Goal: Task Accomplishment & Management: Manage account settings

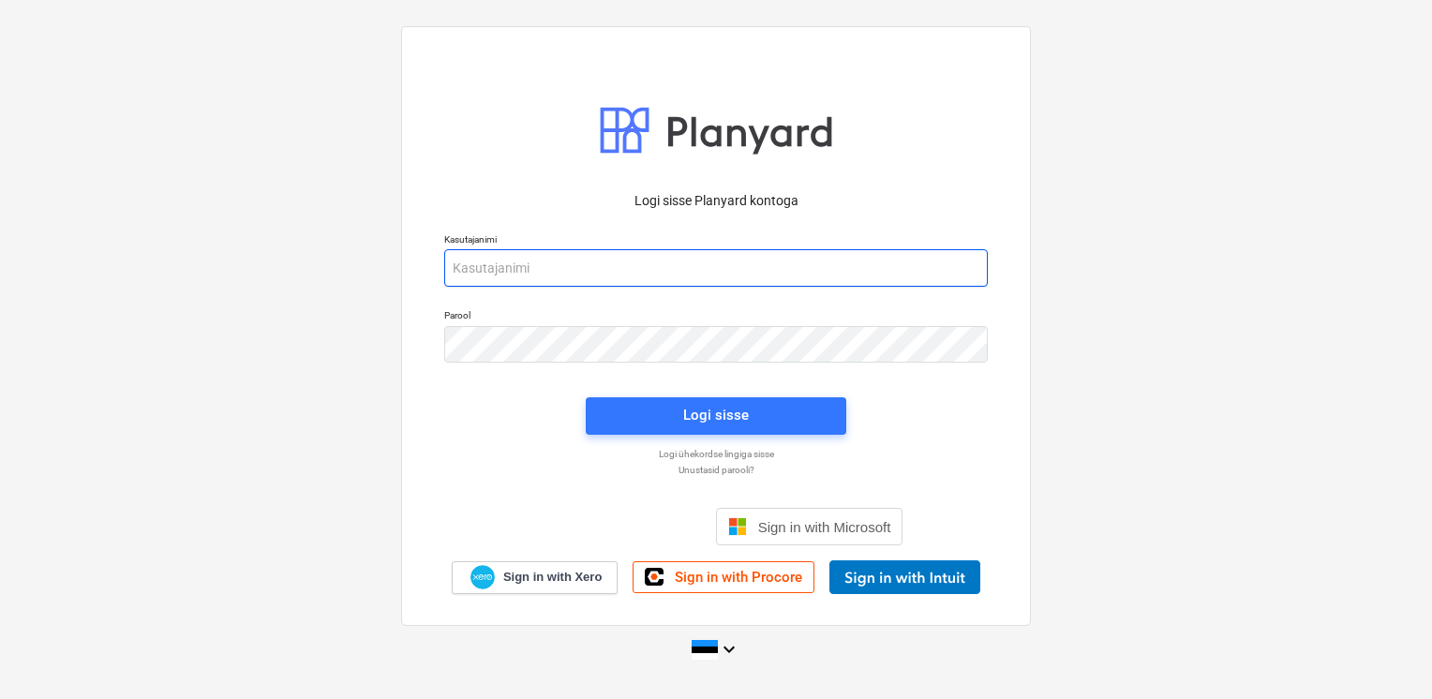
click at [615, 261] on input "email" at bounding box center [716, 267] width 544 height 37
type input "[EMAIL_ADDRESS][DOMAIN_NAME]"
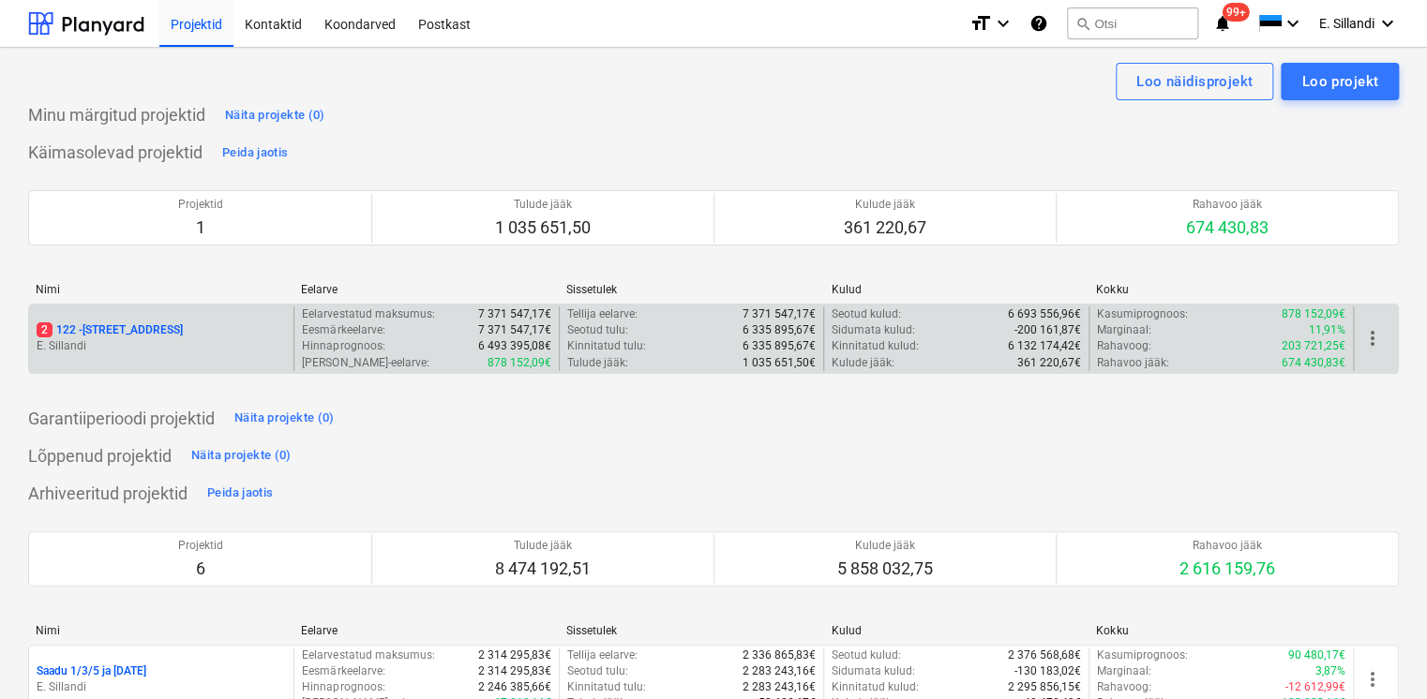
click at [107, 339] on p "E. Sillandi" at bounding box center [161, 346] width 249 height 16
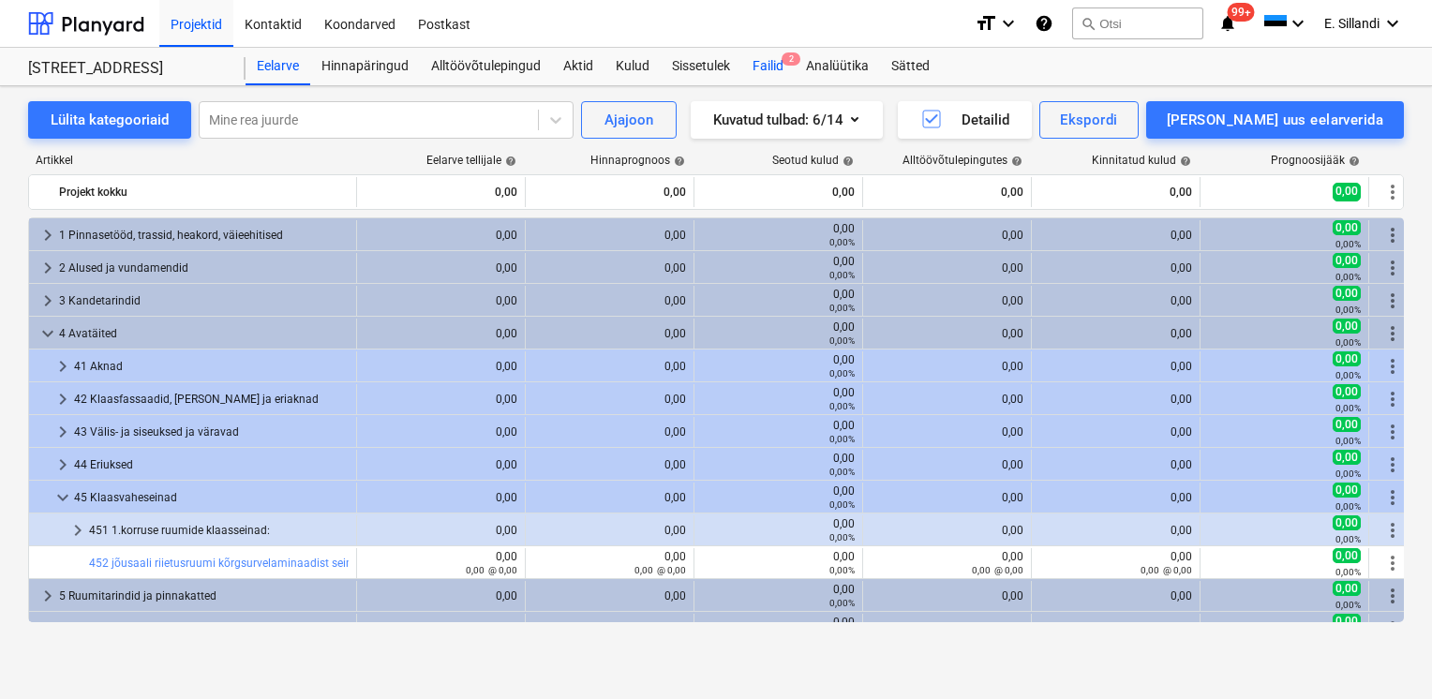
click at [772, 69] on div "Failid 2" at bounding box center [767, 66] width 53 height 37
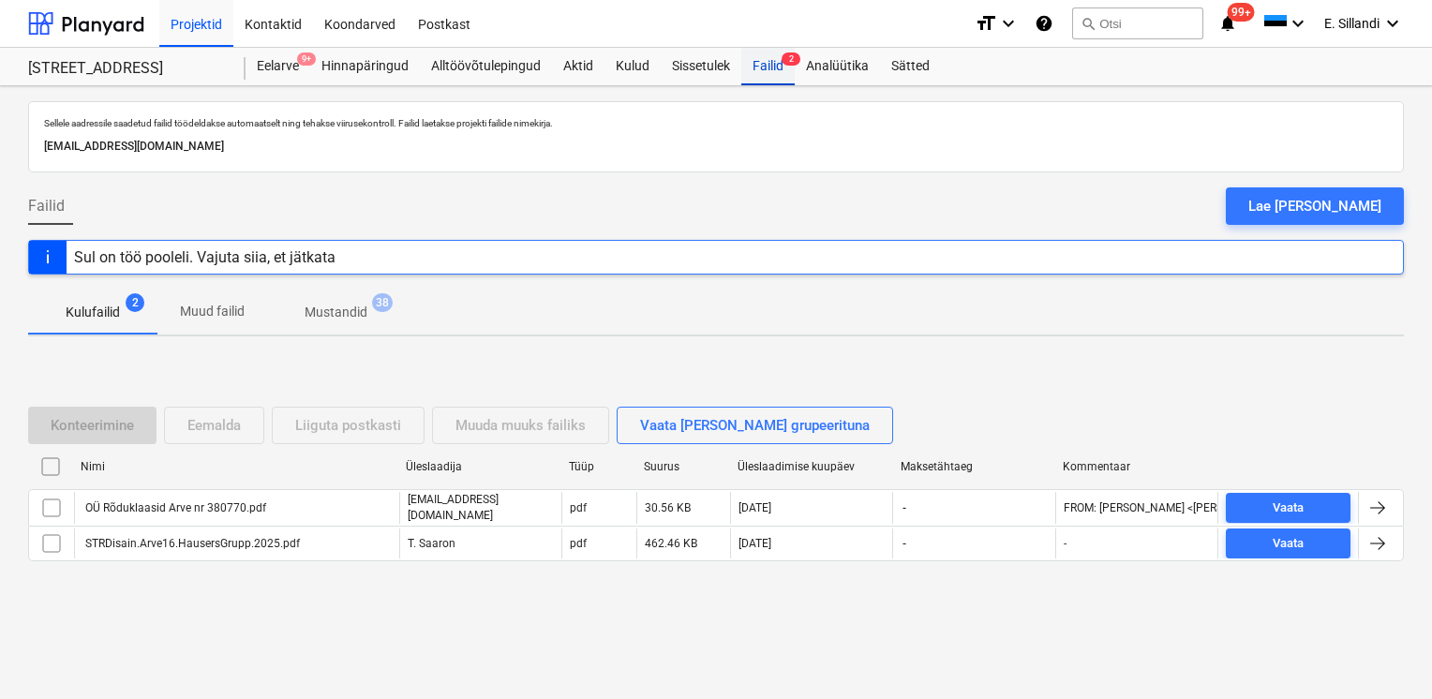
click at [759, 67] on div "Failid 2" at bounding box center [767, 66] width 53 height 37
click at [641, 64] on div "Kulud" at bounding box center [633, 66] width 56 height 37
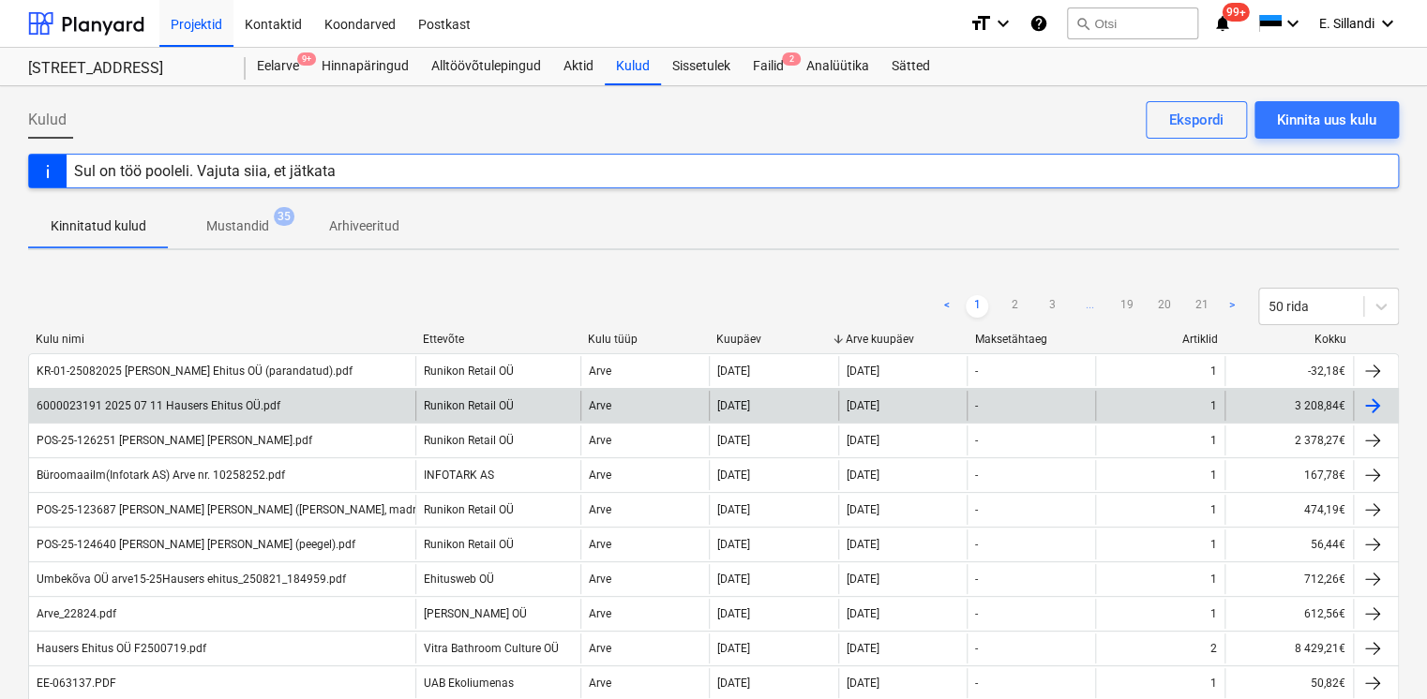
click at [283, 406] on div "6000023191 2025 07 11 Hausers Ehitus OÜ.pdf" at bounding box center [222, 406] width 386 height 30
click at [206, 410] on div "6000023191 2025 07 11 Hausers Ehitus OÜ.pdf" at bounding box center [159, 405] width 244 height 13
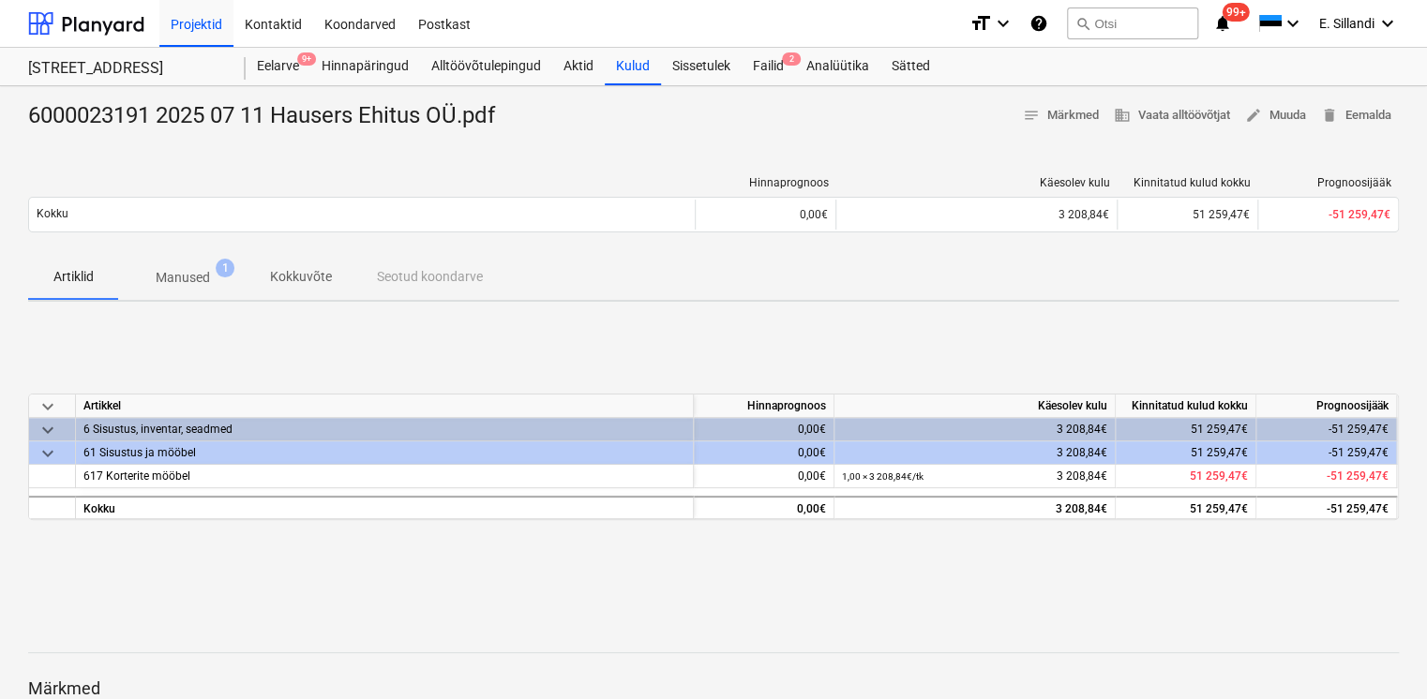
click at [187, 268] on p "Manused" at bounding box center [183, 278] width 54 height 20
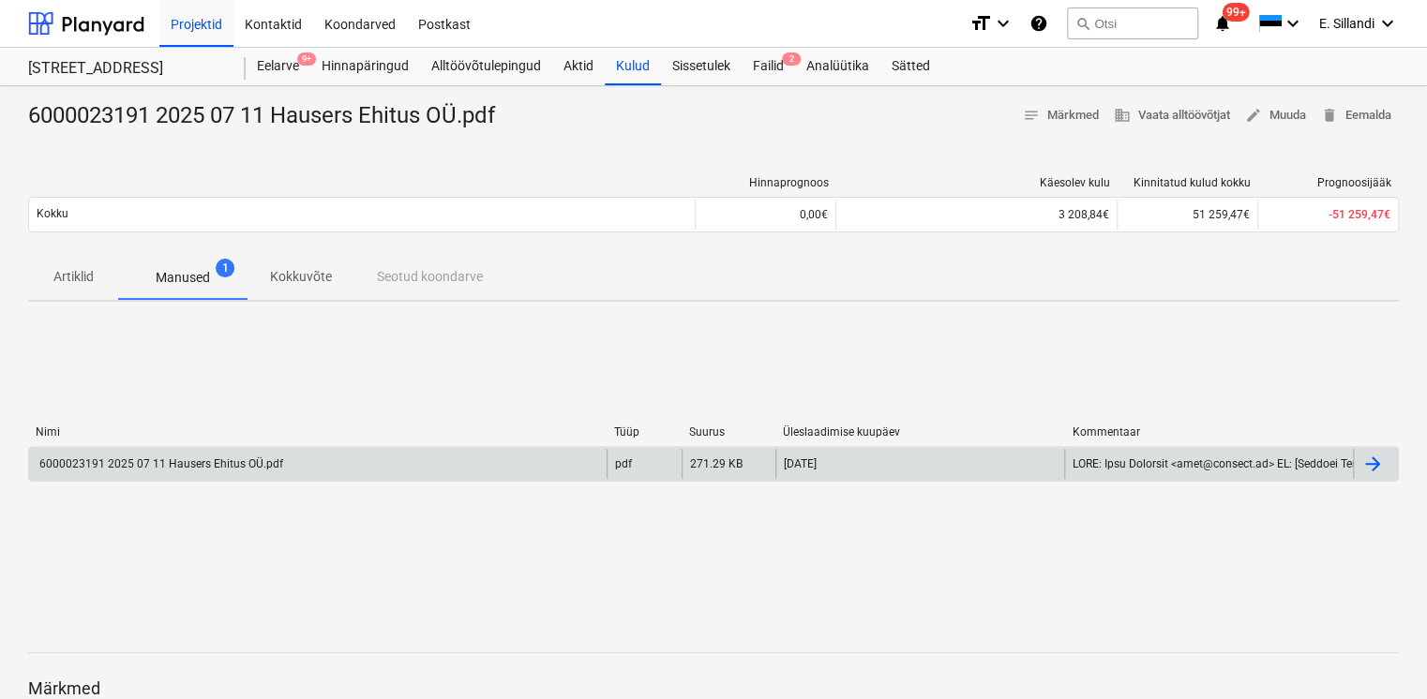
click at [154, 470] on div "6000023191 2025 07 11 Hausers Ehitus OÜ.pdf" at bounding box center [160, 463] width 247 height 13
click at [1382, 114] on span "delete Eemalda" at bounding box center [1356, 116] width 70 height 22
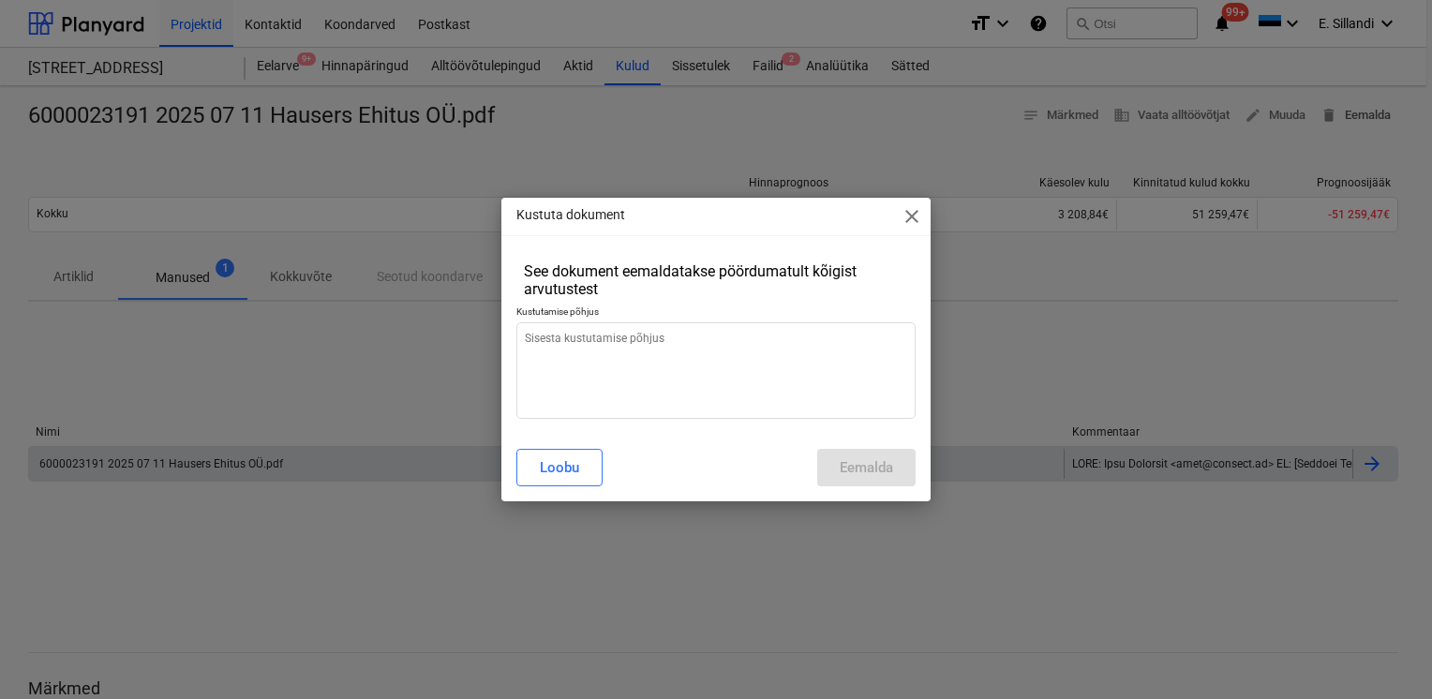
type textarea "x"
click at [673, 357] on textarea at bounding box center [715, 370] width 399 height 97
type textarea "e"
type textarea "x"
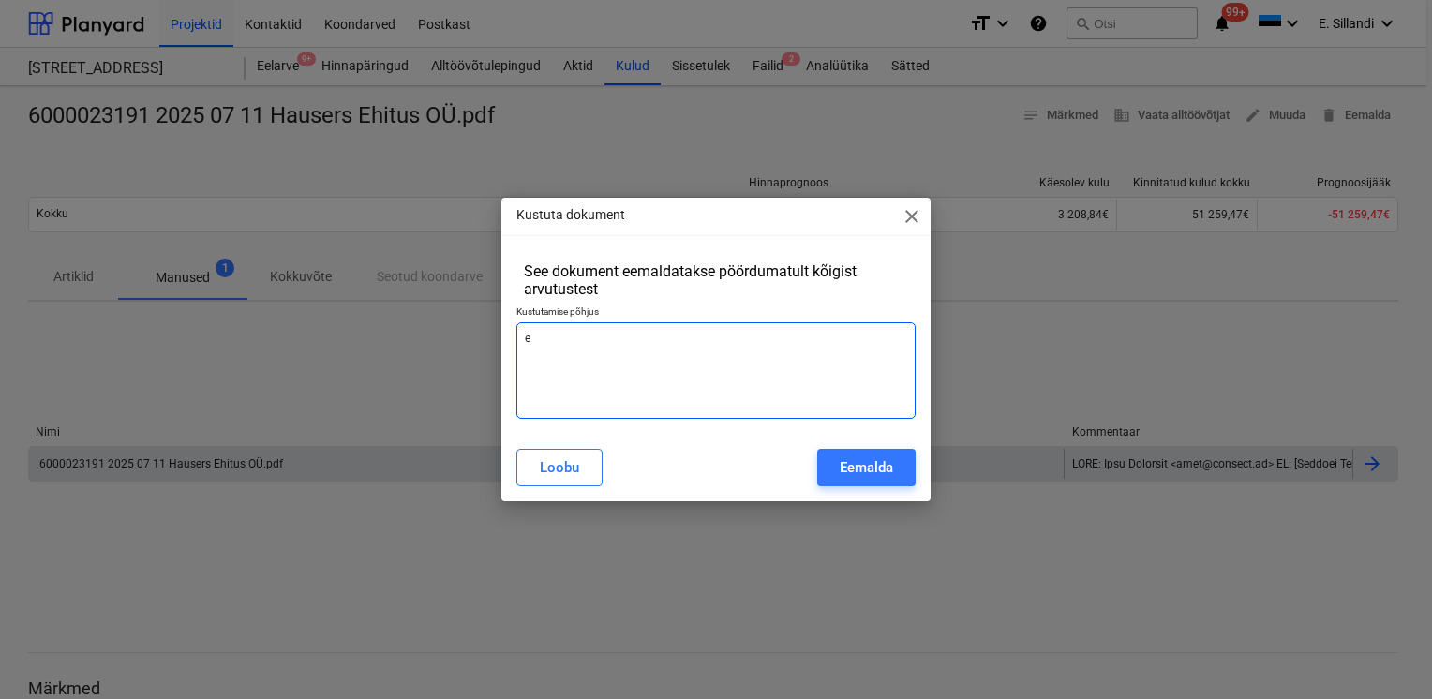
type textarea "et"
type textarea "x"
type textarea "ett"
type textarea "x"
type textarea "ette"
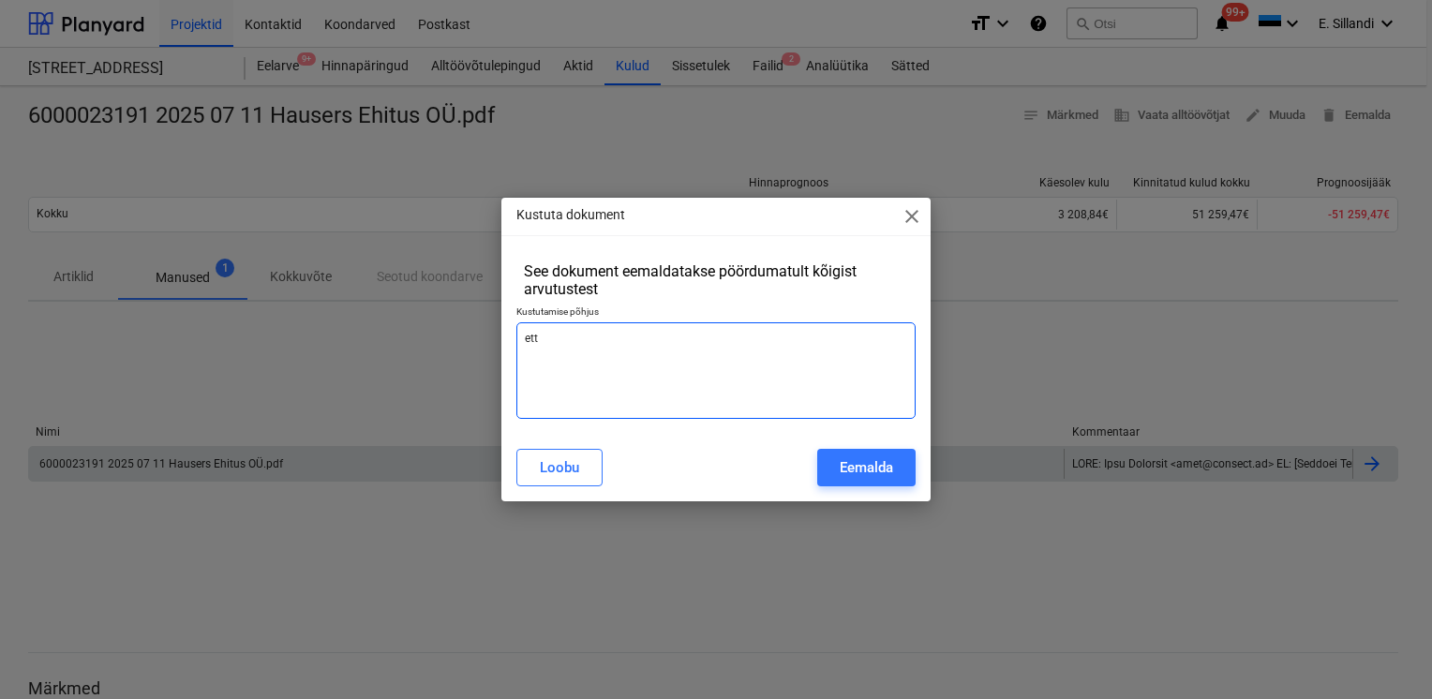
type textarea "x"
type textarea "ettem"
type textarea "x"
type textarea "ettema"
type textarea "x"
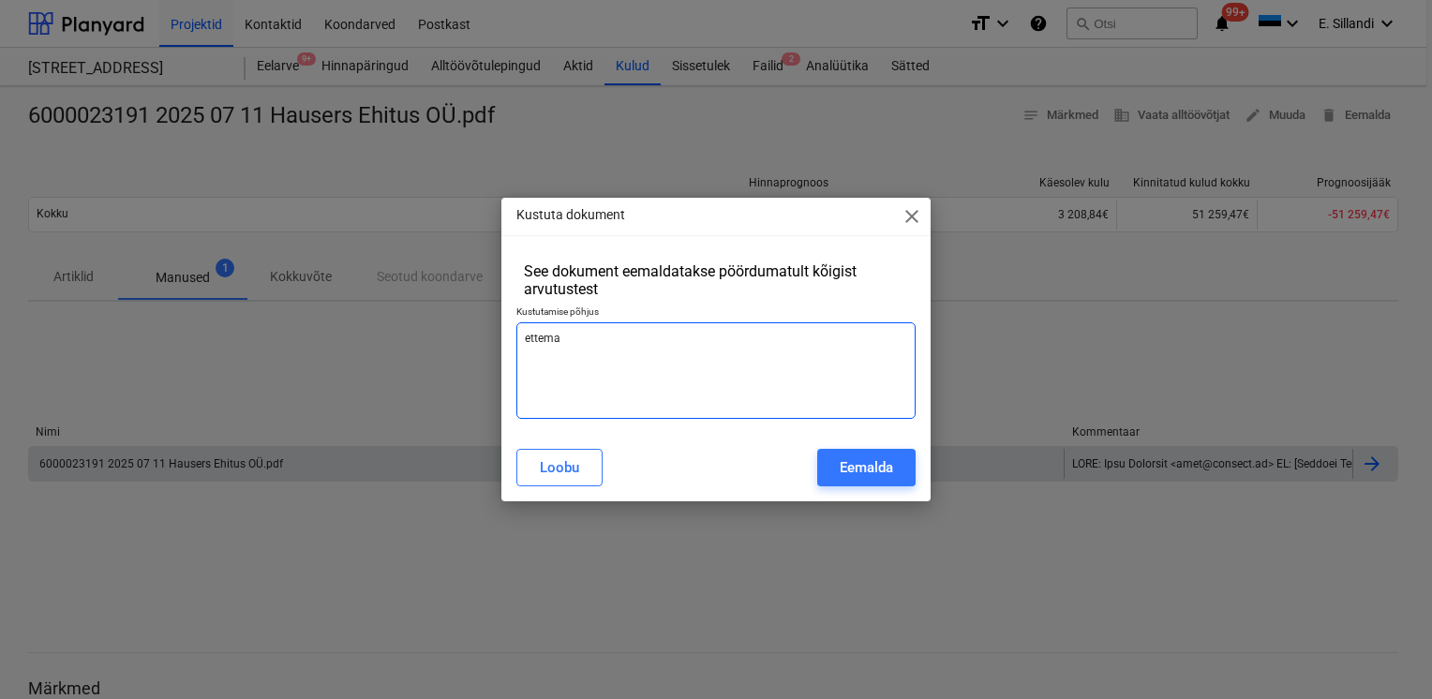
type textarea "ettemak"
type textarea "x"
type textarea "ettemaks"
type textarea "x"
type textarea "ettemaksu"
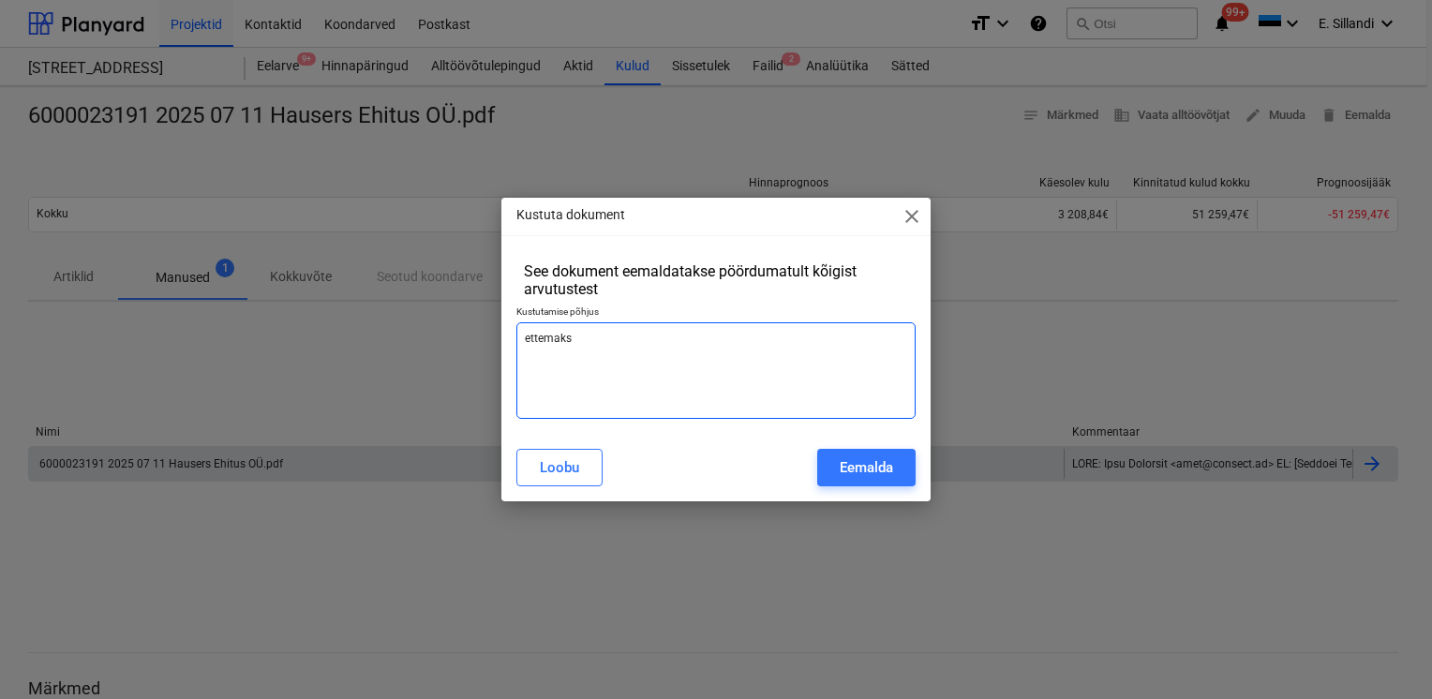
type textarea "x"
type textarea "ettemaksua"
type textarea "x"
type textarea "ettemaksuar"
type textarea "x"
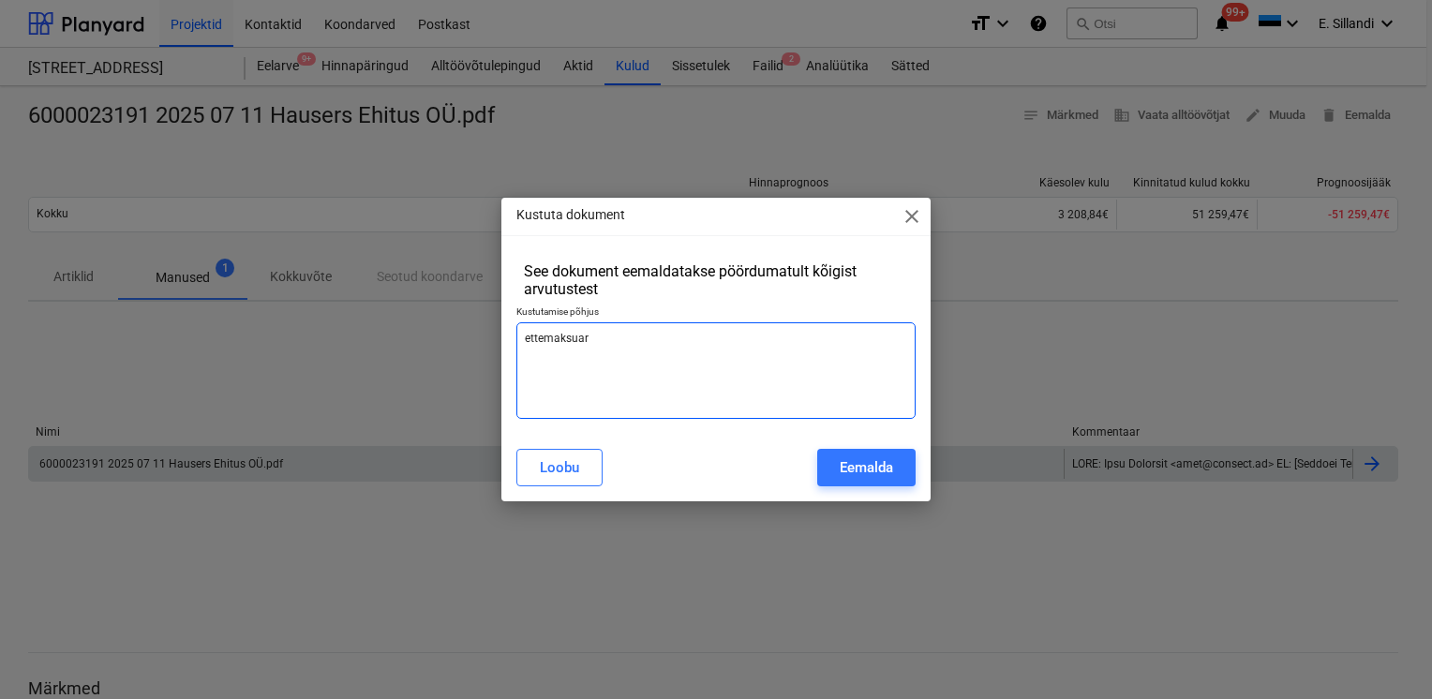
type textarea "ettemaksuarv"
type textarea "x"
type textarea "ettemaksuarve"
type textarea "x"
type textarea "ettemaksuarve"
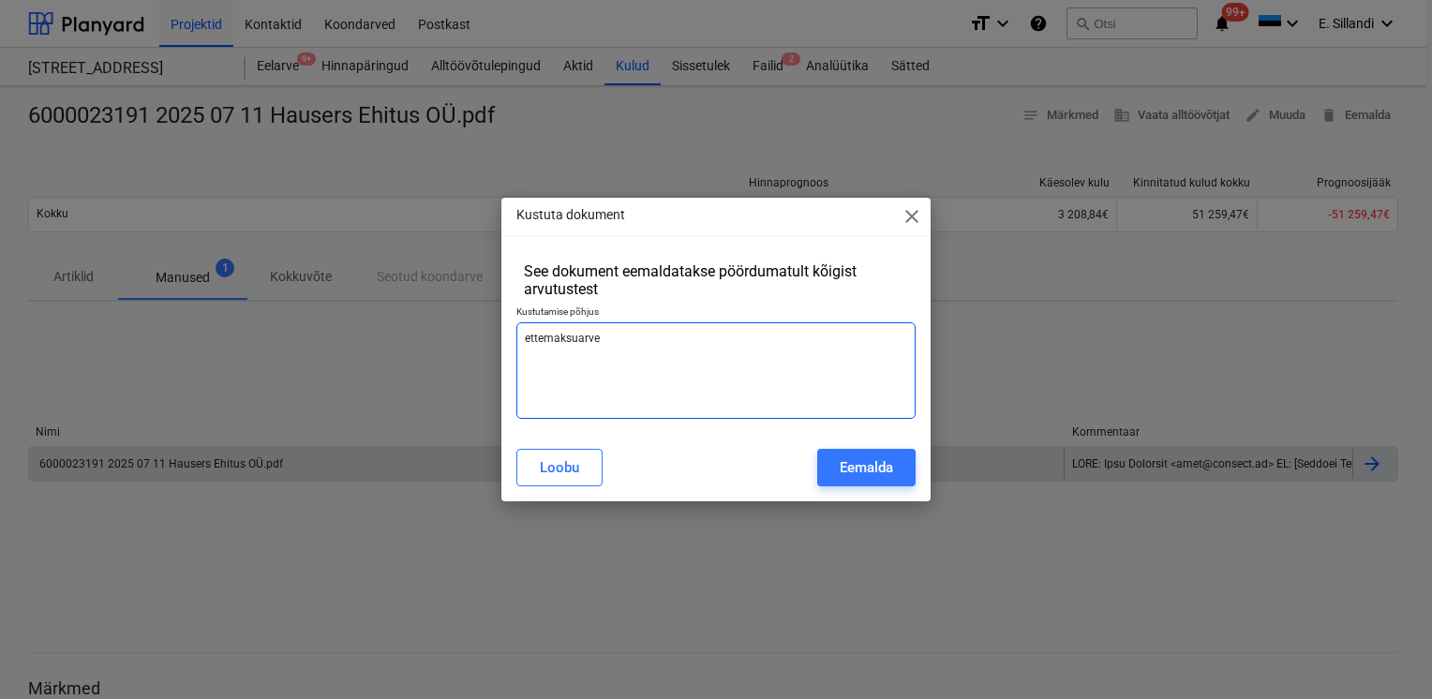
type textarea "x"
type textarea "ettemaksuarve"
type textarea "x"
type textarea "ettemaksuarve,"
type textarea "x"
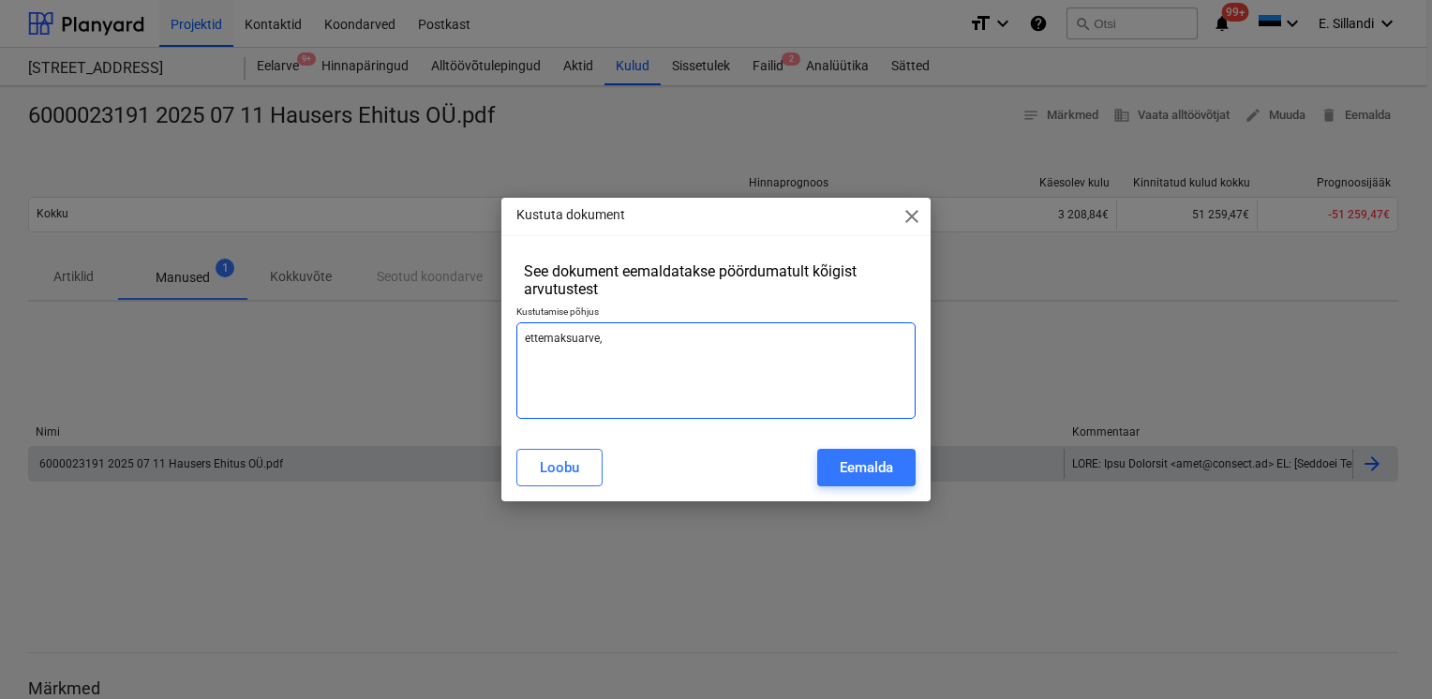
type textarea "ettemaksuarve,"
type textarea "x"
type textarea "ettemaksuarve, e"
type textarea "x"
type textarea "ettemaksuarve, ek"
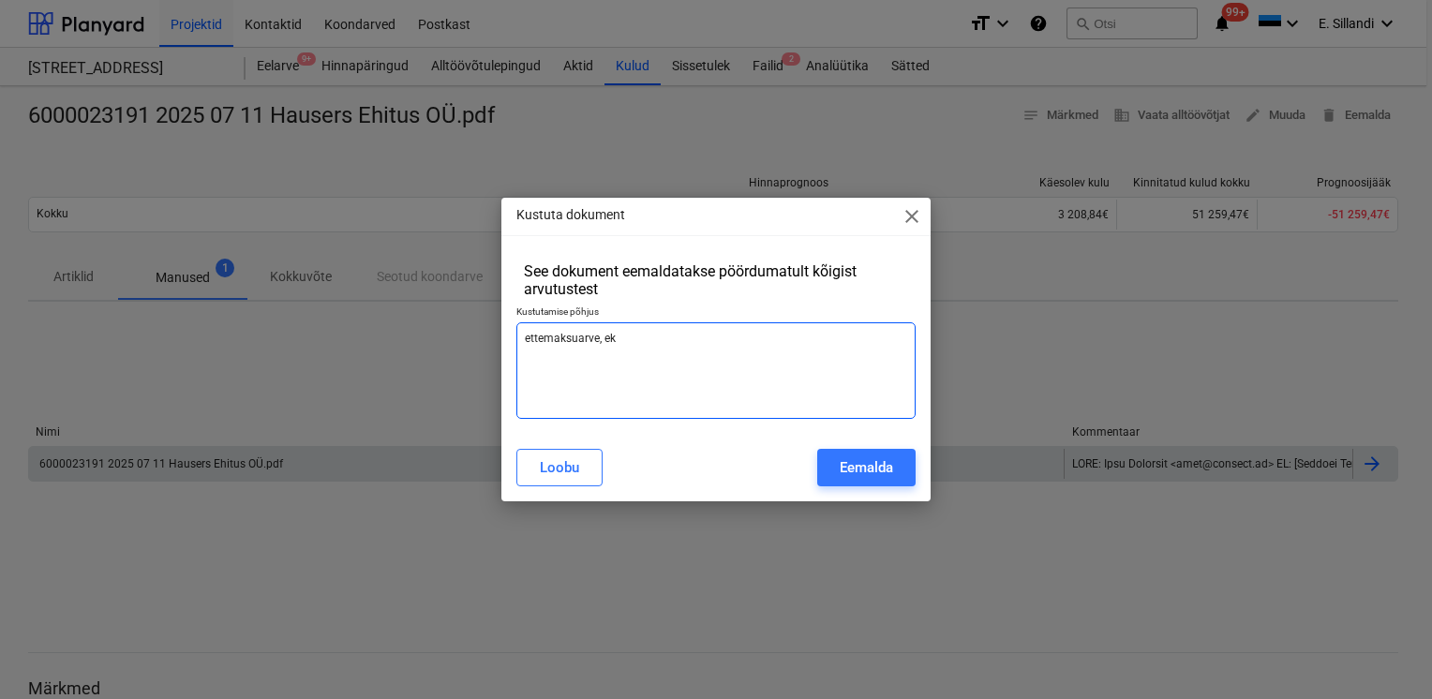
type textarea "x"
type textarea "ettemaksuarve, eks"
type textarea "x"
type textarea "ettemaksuarve, eksl"
type textarea "x"
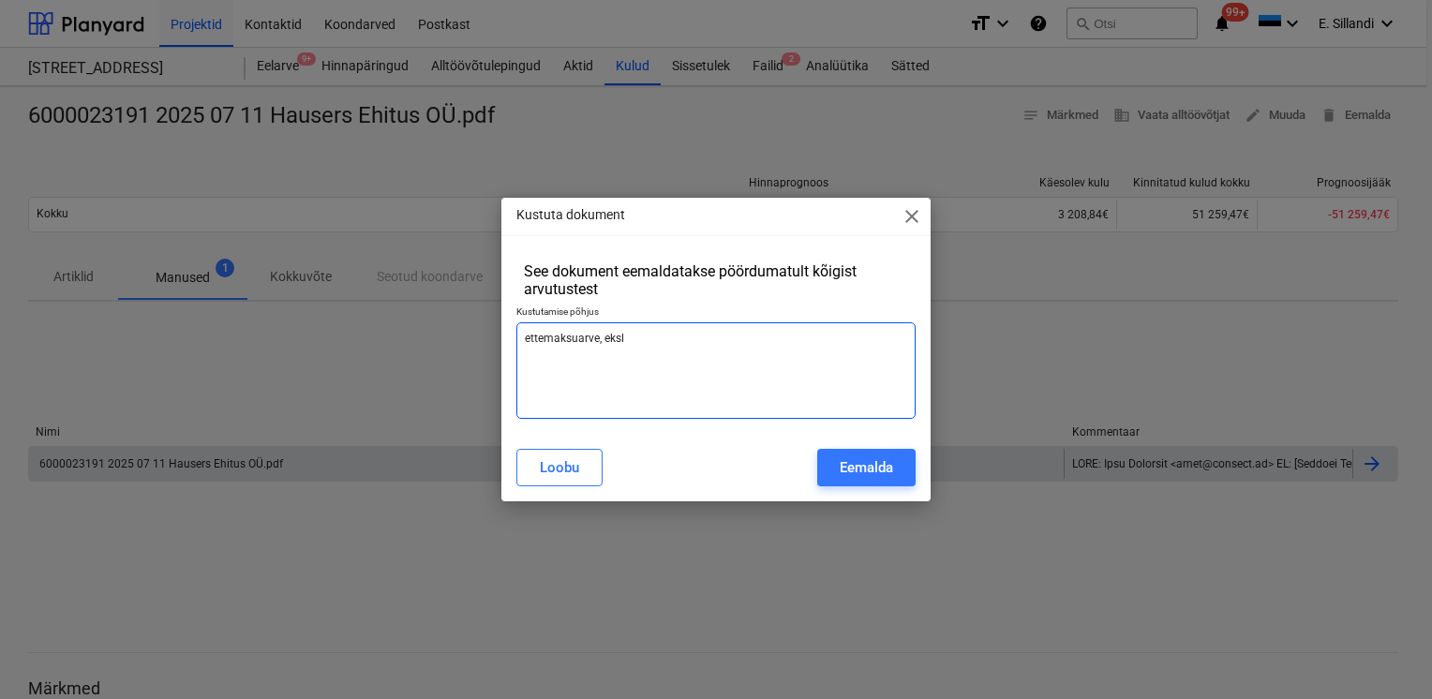
type textarea "ettemaksuarve, eksli"
type textarea "x"
type textarea "ettemaksuarve, ekslik"
type textarea "x"
type textarea "ettemaksuarve, eksliku"
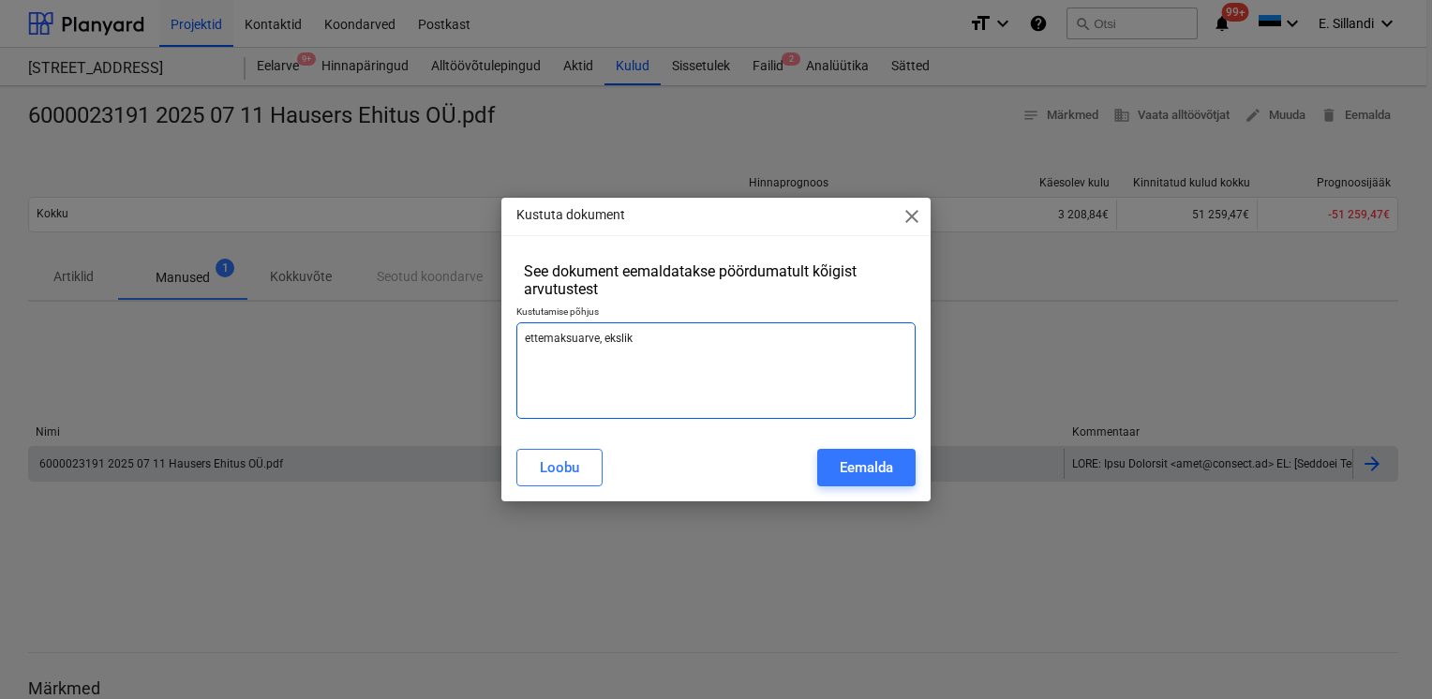
type textarea "x"
type textarea "ettemaksuarve, ekslikul"
type textarea "x"
type textarea "ettemaksuarve, ekslikult"
type textarea "x"
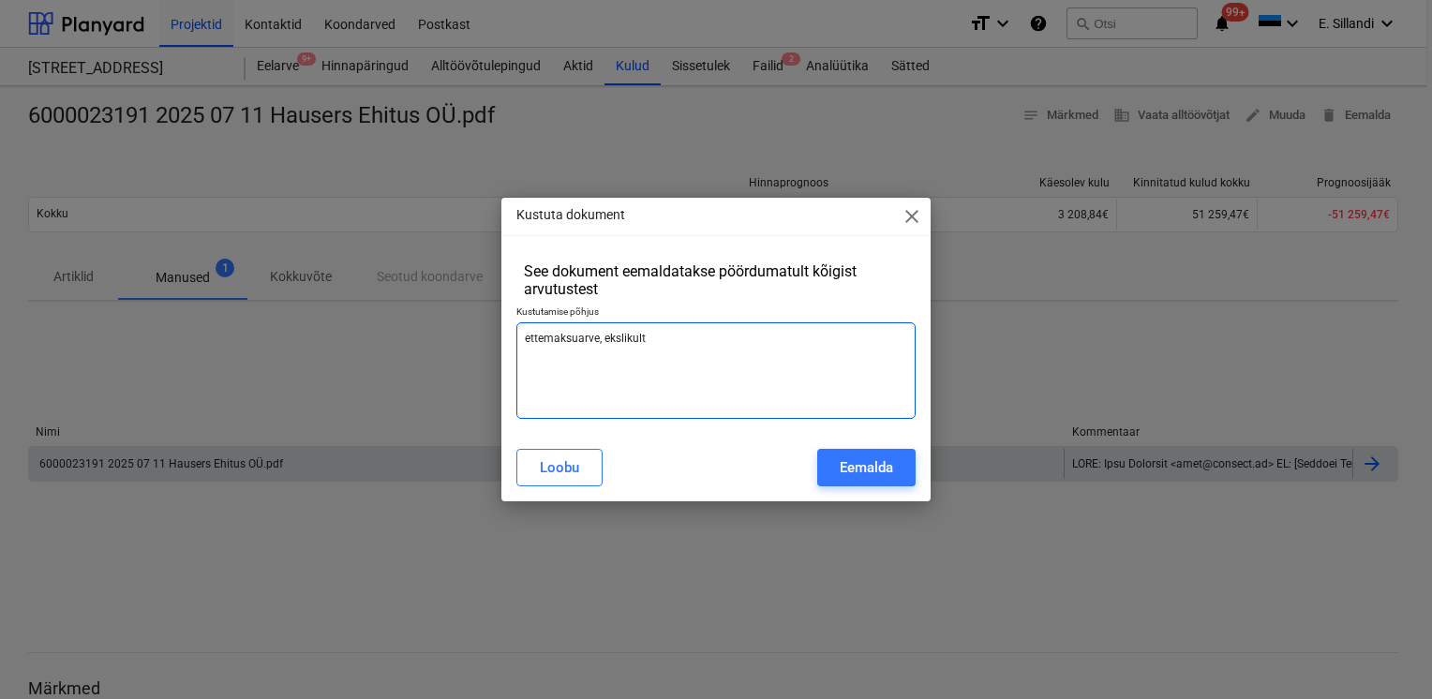
type textarea "ettemaksuarve, ekslikult"
type textarea "x"
type textarea "ettemaksuarve, ekslikult s"
type textarea "x"
type textarea "ettemaksuarve, ekslikult si"
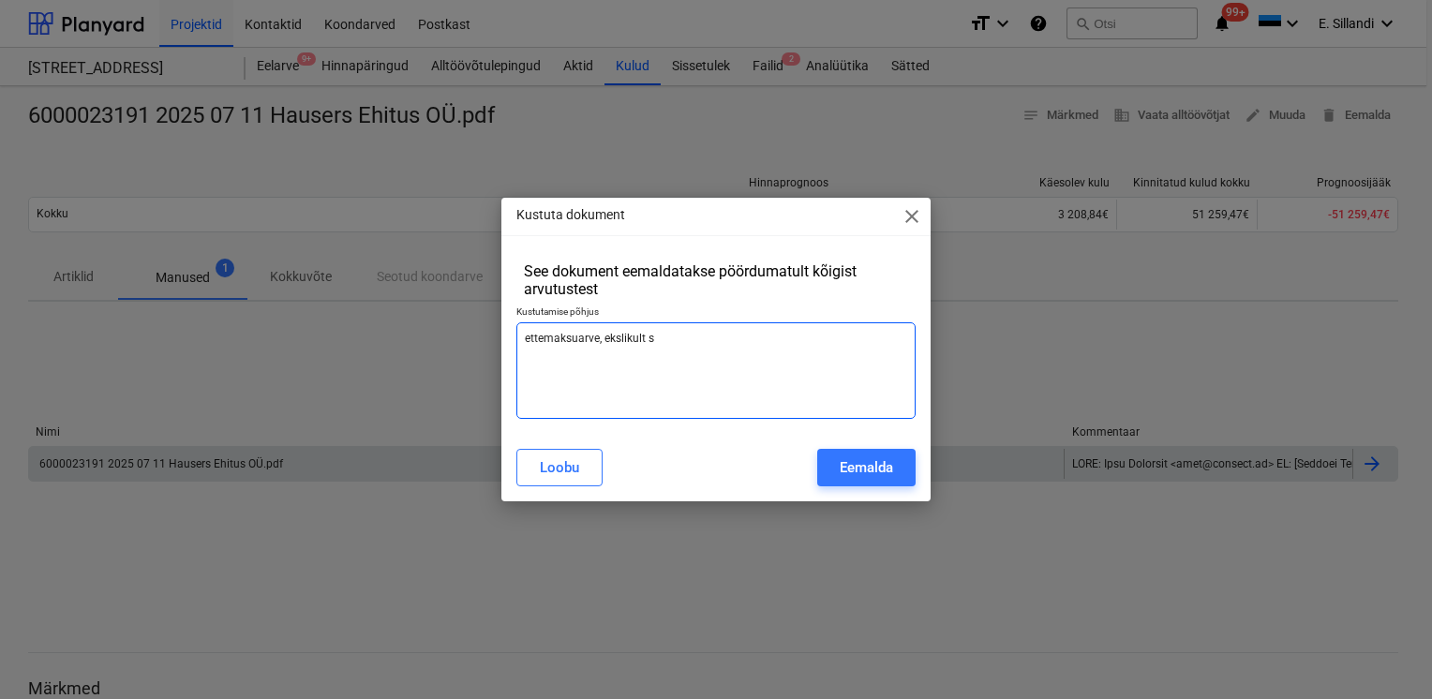
type textarea "x"
type textarea "ettemaksuarve, ekslikult sis"
type textarea "x"
type textarea "ettemaksuarve, ekslikult sise"
type textarea "x"
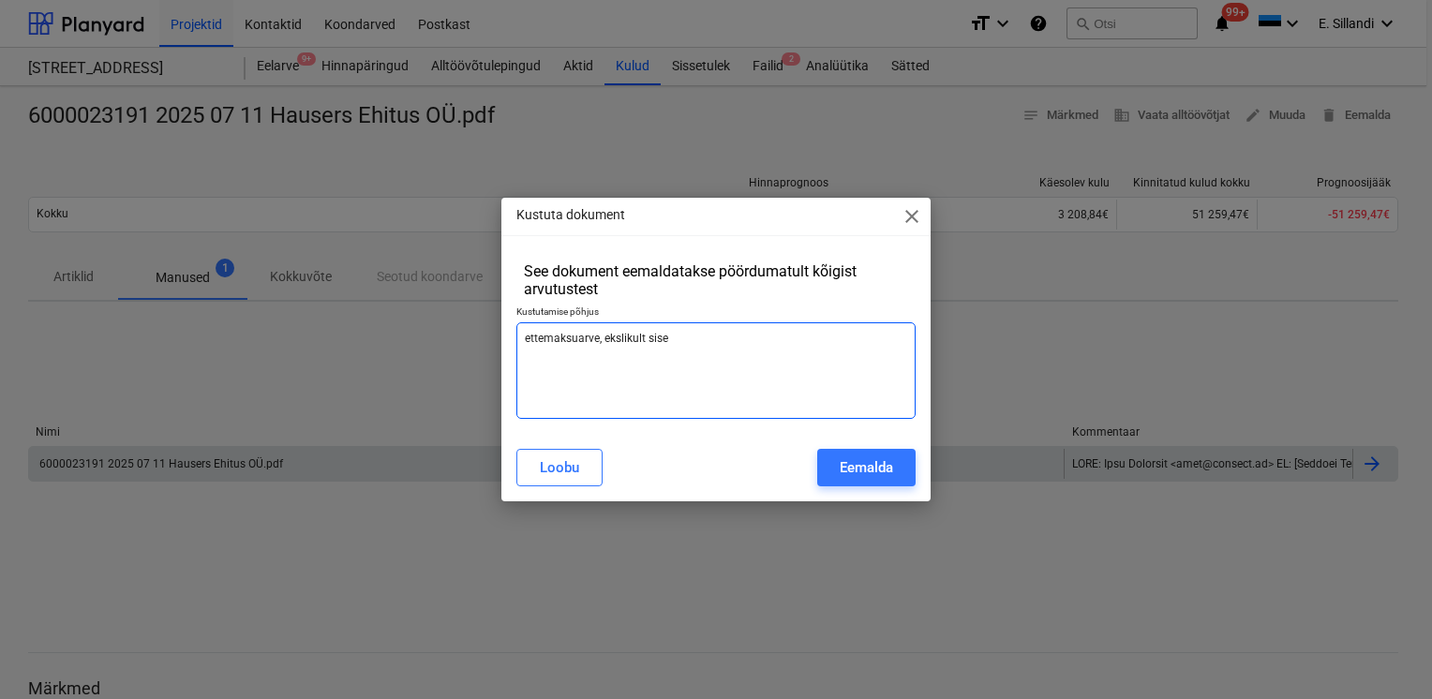
type textarea "ettemaksuarve, ekslikult sises"
type textarea "x"
type textarea "ettemaksuarve, ekslikult sisest"
type textarea "x"
type textarea "ettemaksuarve, ekslikult sisesta"
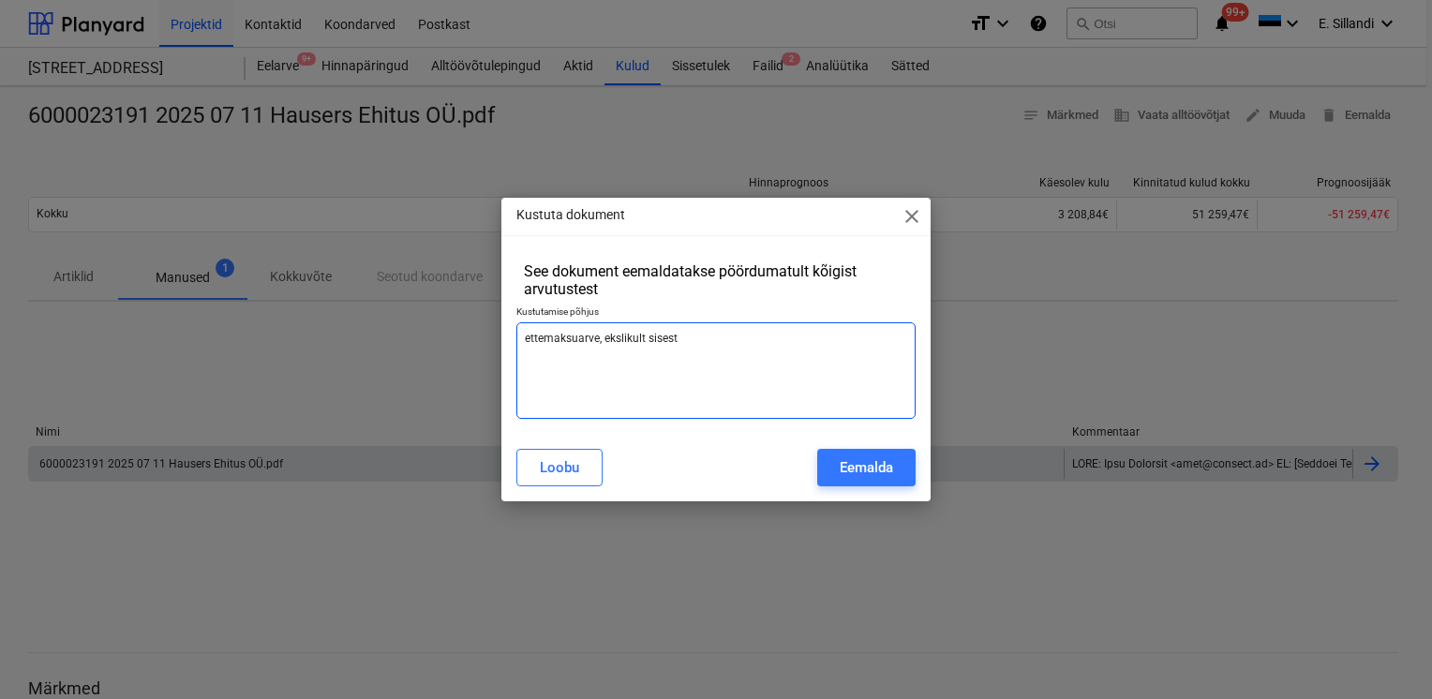
type textarea "x"
type textarea "ettemaksuarve, ekslikult sisestat"
type textarea "x"
type textarea "ettemaksuarve, ekslikult sisestatu"
type textarea "x"
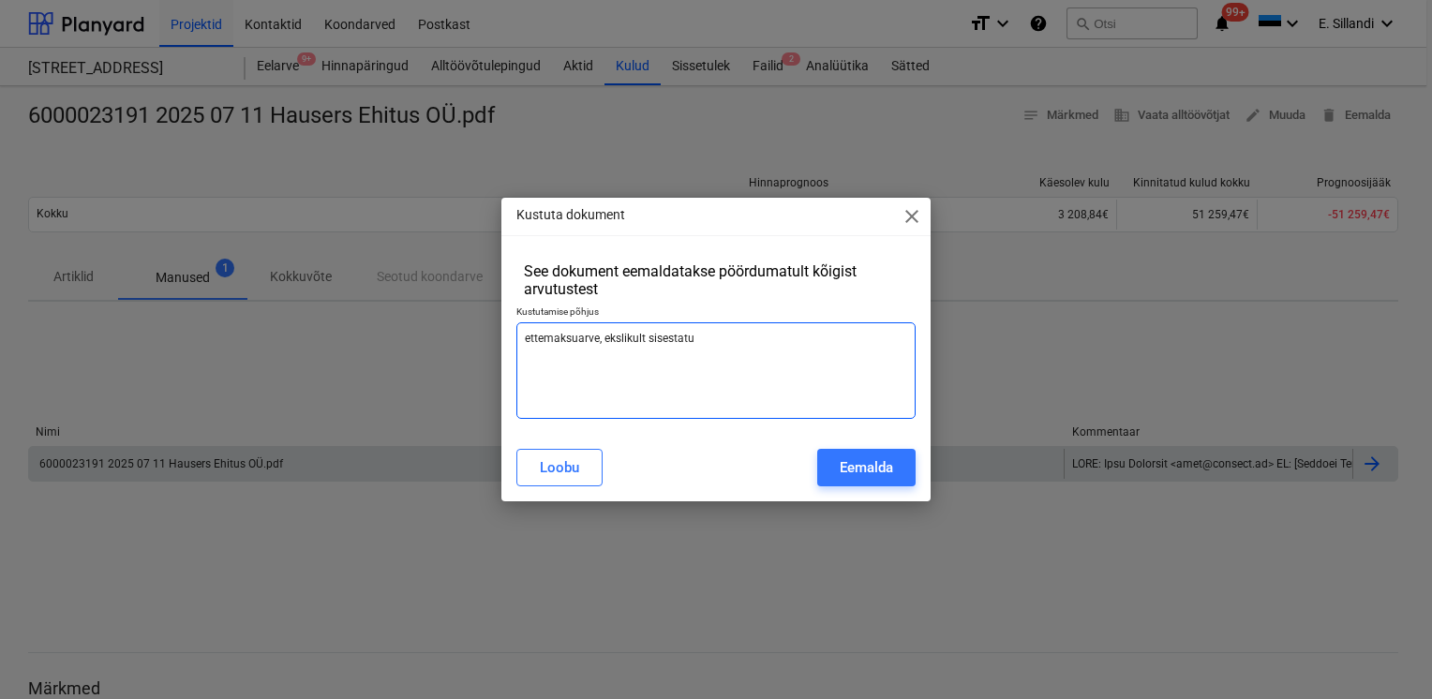
type textarea "ettemaksuarve, ekslikult sisestatud"
type textarea "x"
type textarea "ettemaksuarve, ekslikult sisestatud"
click at [898, 466] on button "Eemalda" at bounding box center [866, 467] width 98 height 37
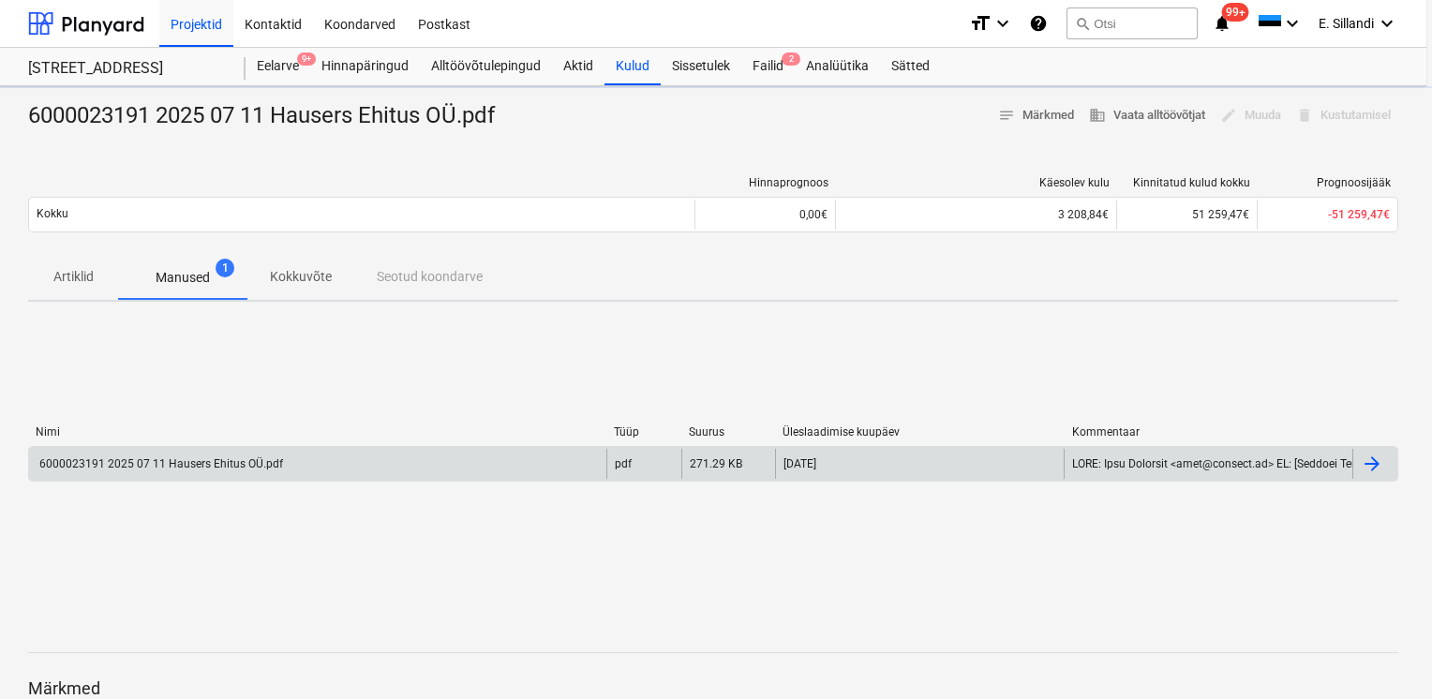
type textarea "x"
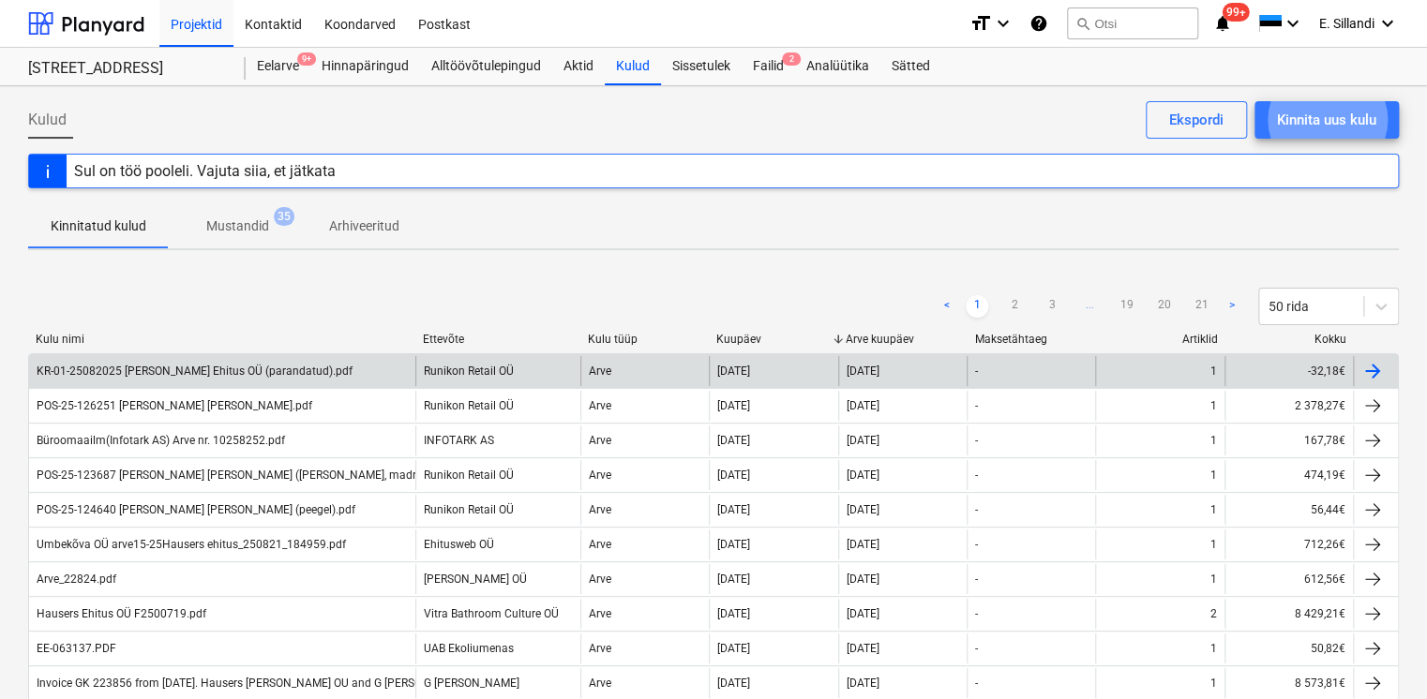
click at [359, 371] on div "KR-01-25082025 [PERSON_NAME] Ehitus OÜ (parandatud).pdf" at bounding box center [222, 371] width 386 height 30
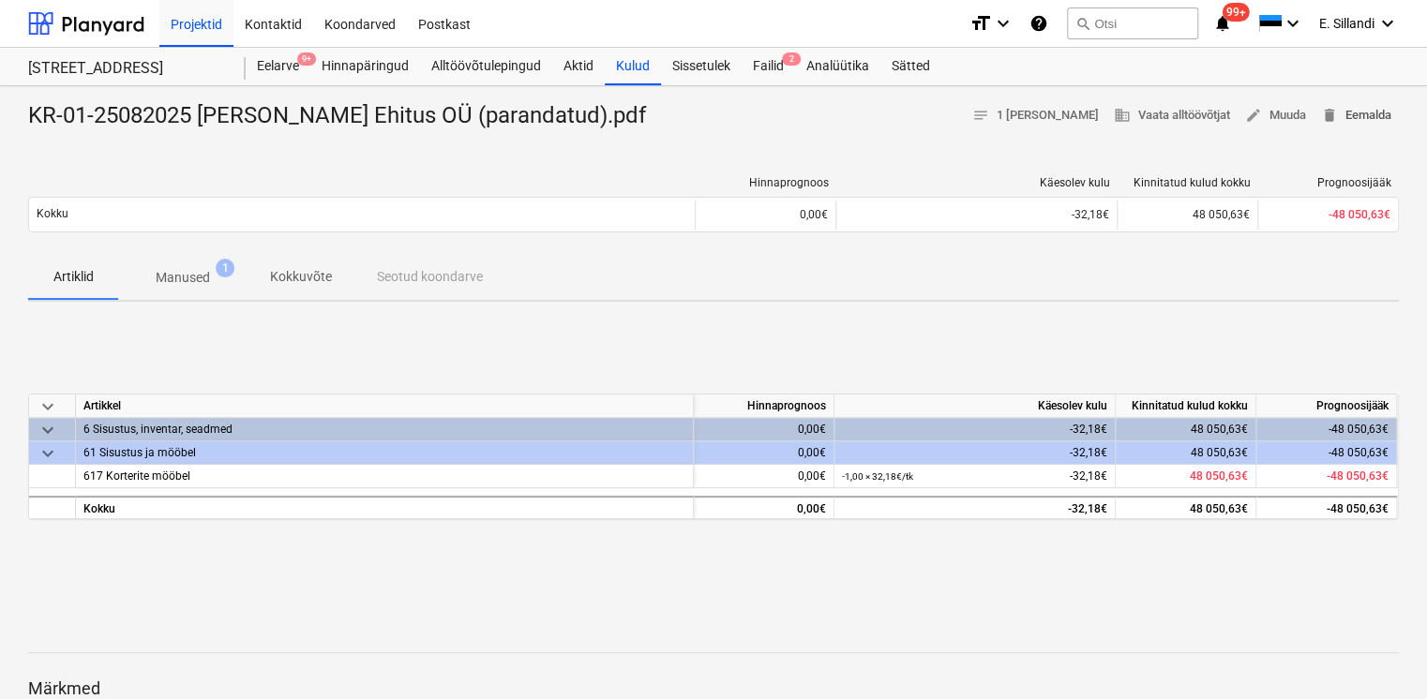
click at [1359, 115] on span "delete Eemalda" at bounding box center [1356, 116] width 70 height 22
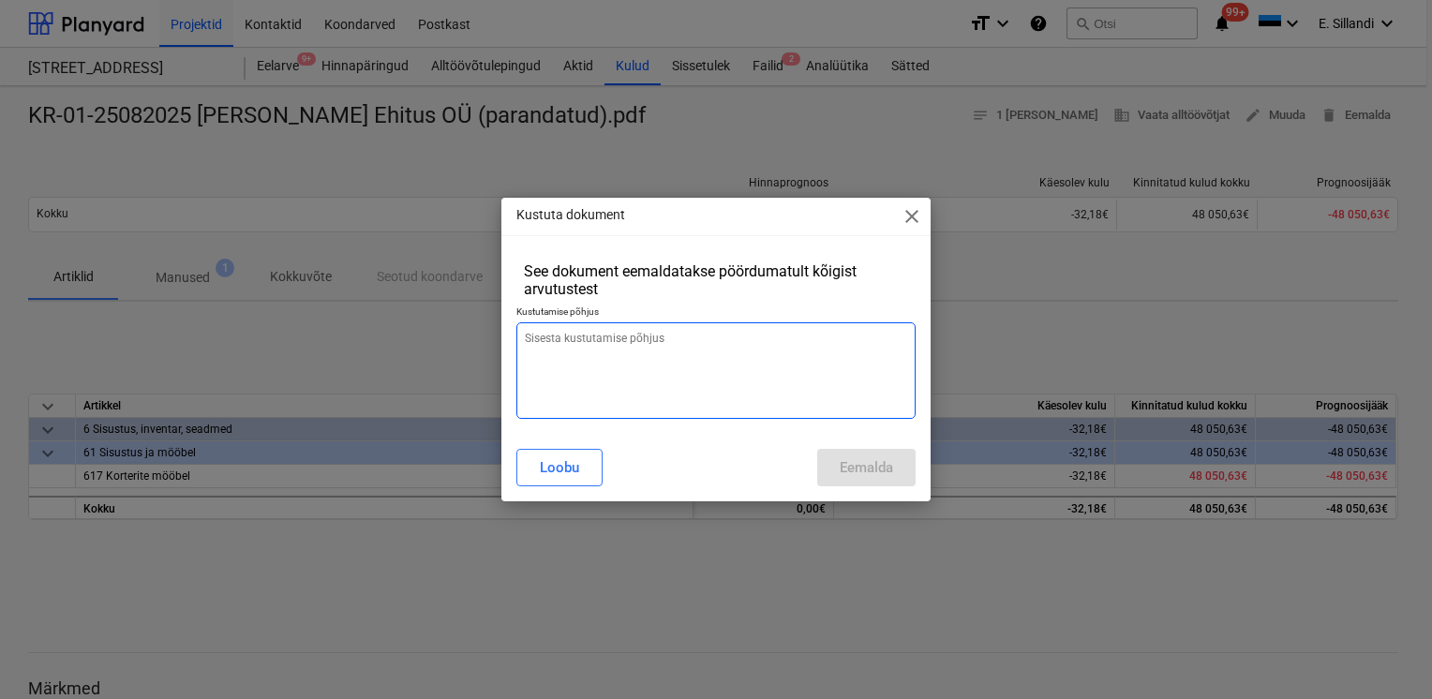
click at [615, 352] on textarea at bounding box center [715, 370] width 399 height 97
type textarea "x"
type textarea "."
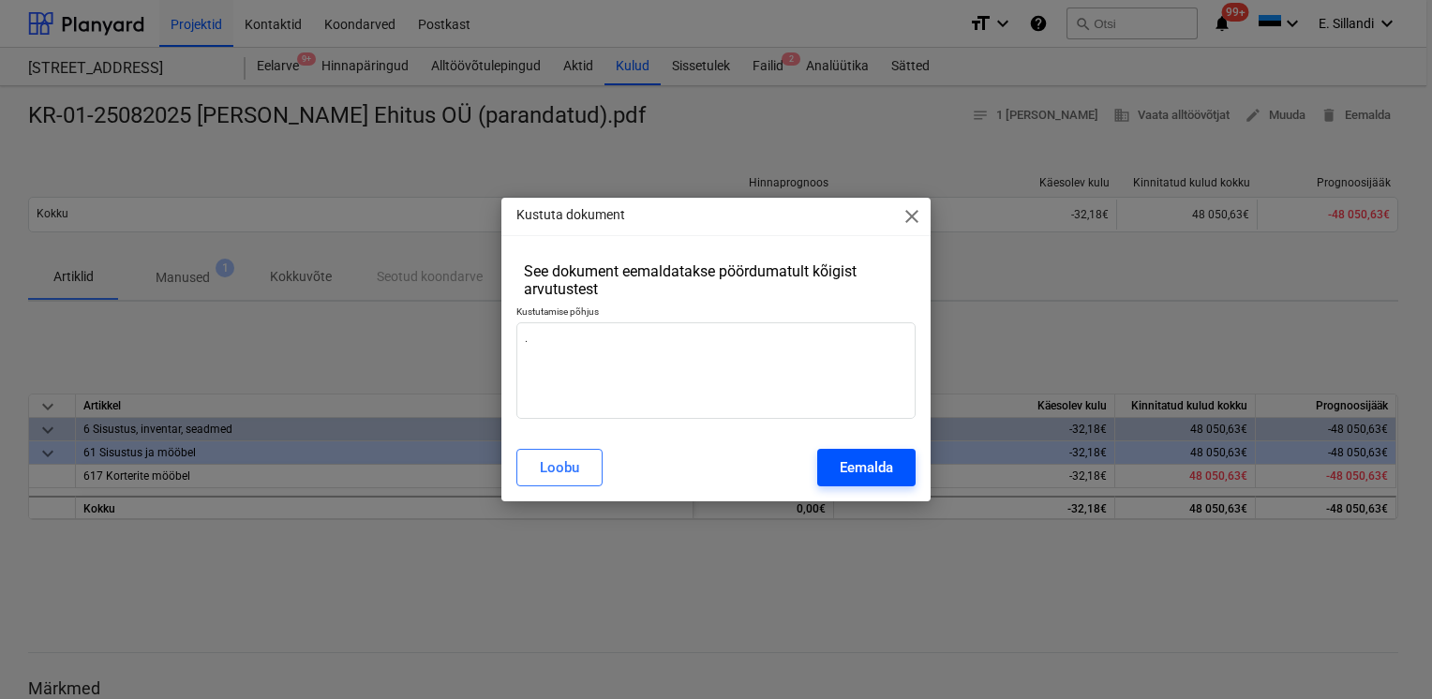
click at [875, 474] on div "Eemalda" at bounding box center [866, 468] width 53 height 24
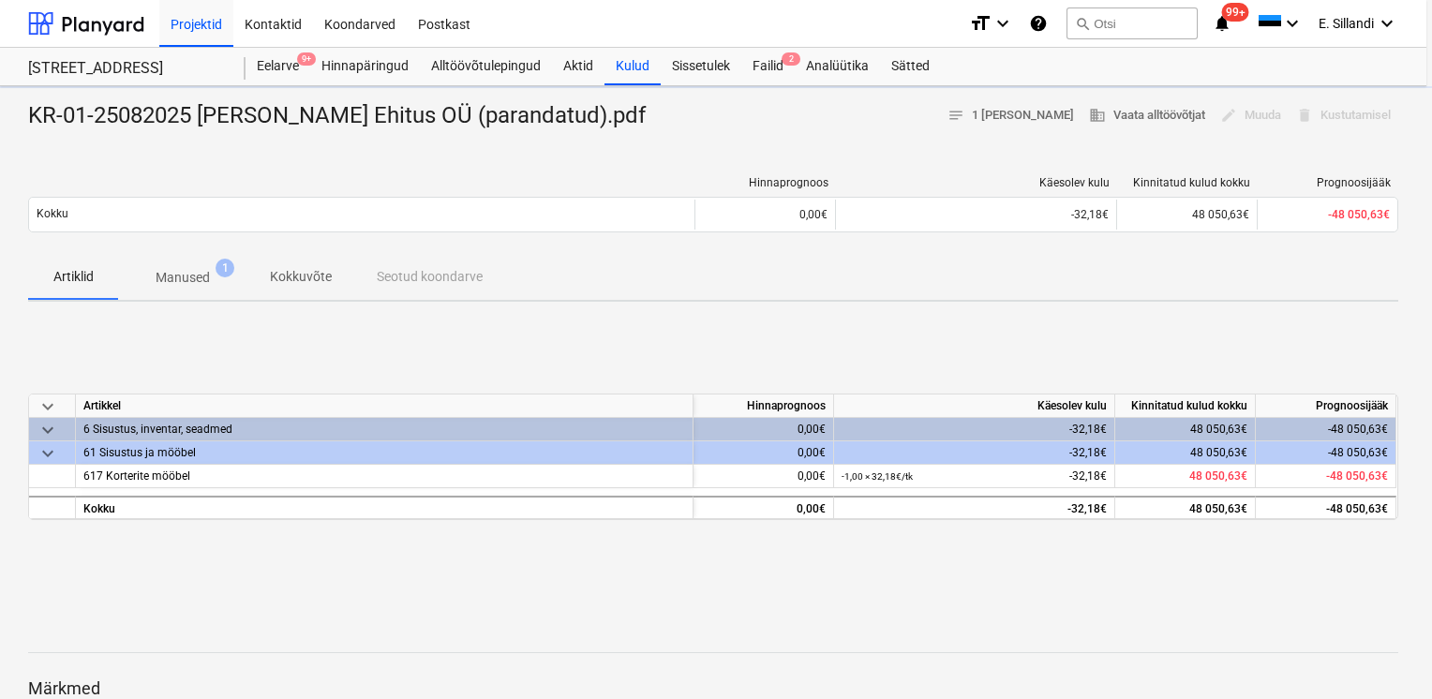
type textarea "x"
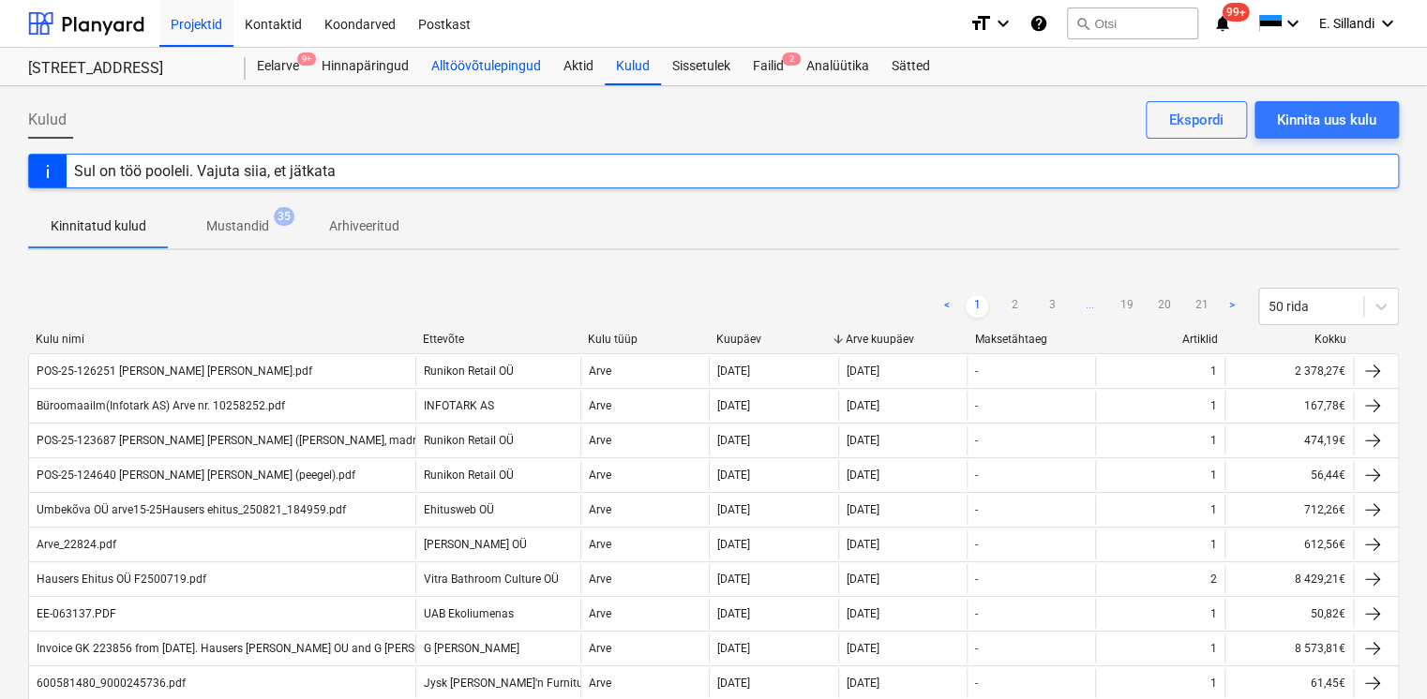
click at [487, 76] on div "Alltöövõtulepingud" at bounding box center [486, 66] width 132 height 37
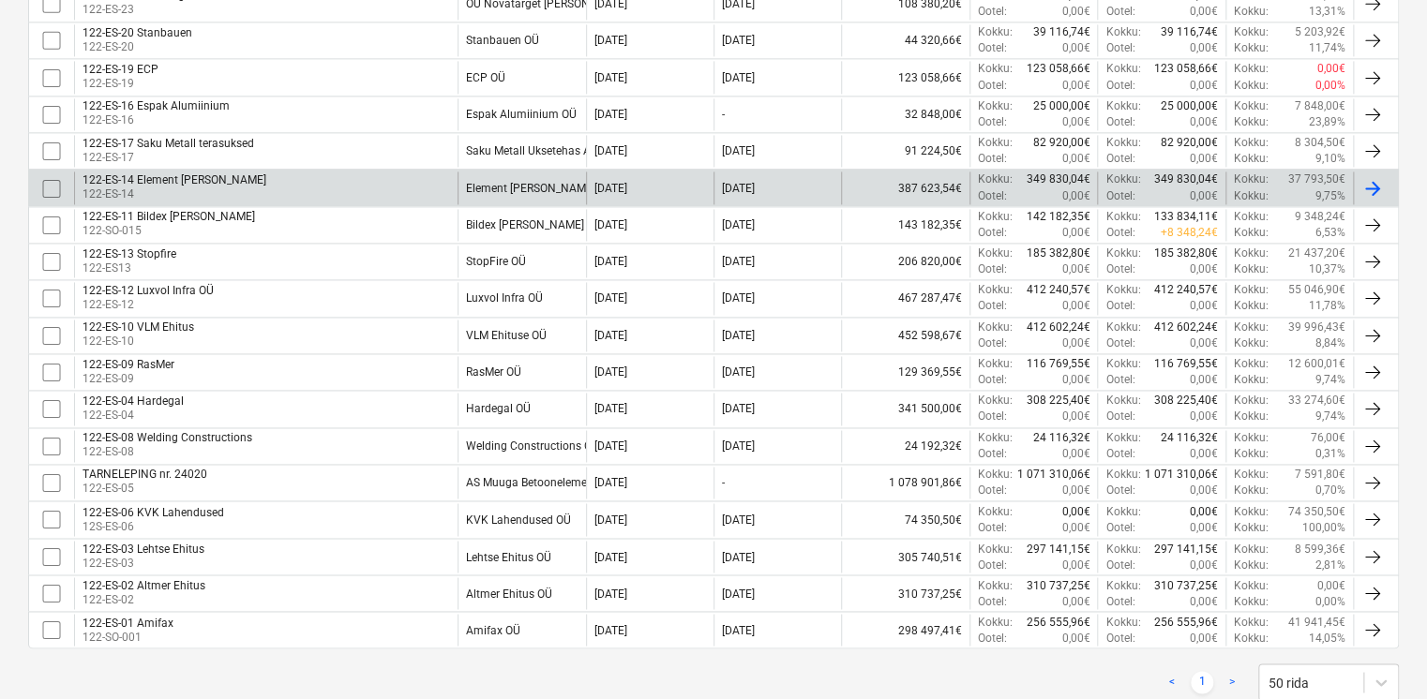
scroll to position [1324, 0]
